Goal: Task Accomplishment & Management: Use online tool/utility

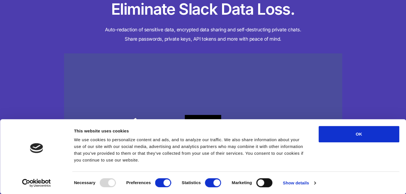
scroll to position [27, 0]
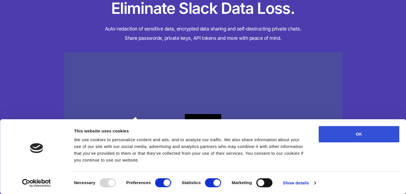
click at [366, 134] on button "OK" at bounding box center [359, 134] width 81 height 16
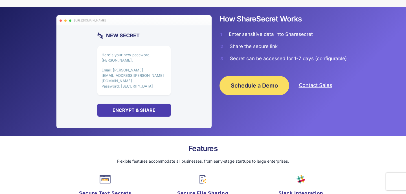
scroll to position [422, 0]
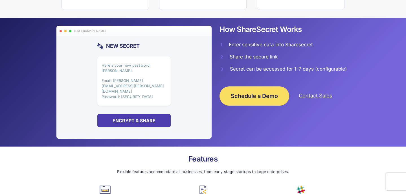
click at [123, 65] on p "Here's your new password, [PERSON_NAME]." at bounding box center [134, 68] width 65 height 11
click at [121, 79] on p "Email: jim.halpert@dundermifflin.com Password: lazysalesman" at bounding box center [134, 88] width 65 height 21
click at [129, 114] on div "Encrypt & Share" at bounding box center [133, 120] width 73 height 13
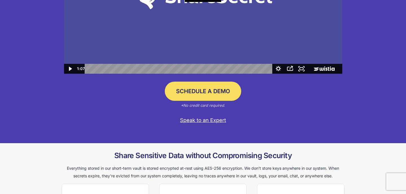
scroll to position [0, 0]
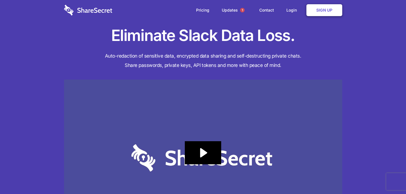
click at [82, 7] on img at bounding box center [88, 10] width 48 height 11
click at [193, 170] on img at bounding box center [203, 158] width 278 height 157
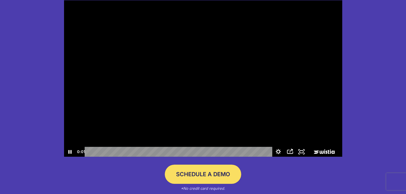
scroll to position [73, 0]
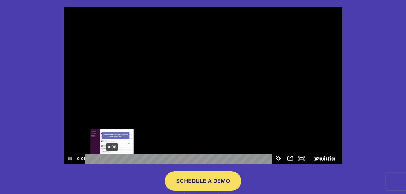
click at [115, 159] on div "0:08" at bounding box center [179, 159] width 181 height 10
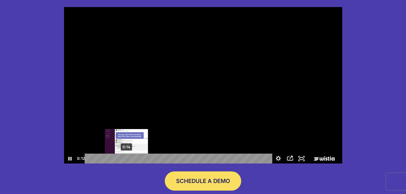
click at [126, 157] on div "0:14" at bounding box center [179, 159] width 181 height 10
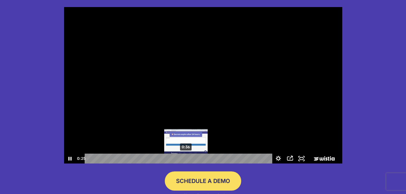
click at [186, 158] on div "0:36" at bounding box center [179, 159] width 181 height 10
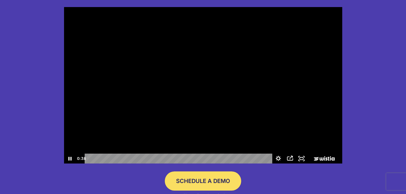
click at [137, 124] on div at bounding box center [203, 85] width 278 height 157
